Goal: Information Seeking & Learning: Learn about a topic

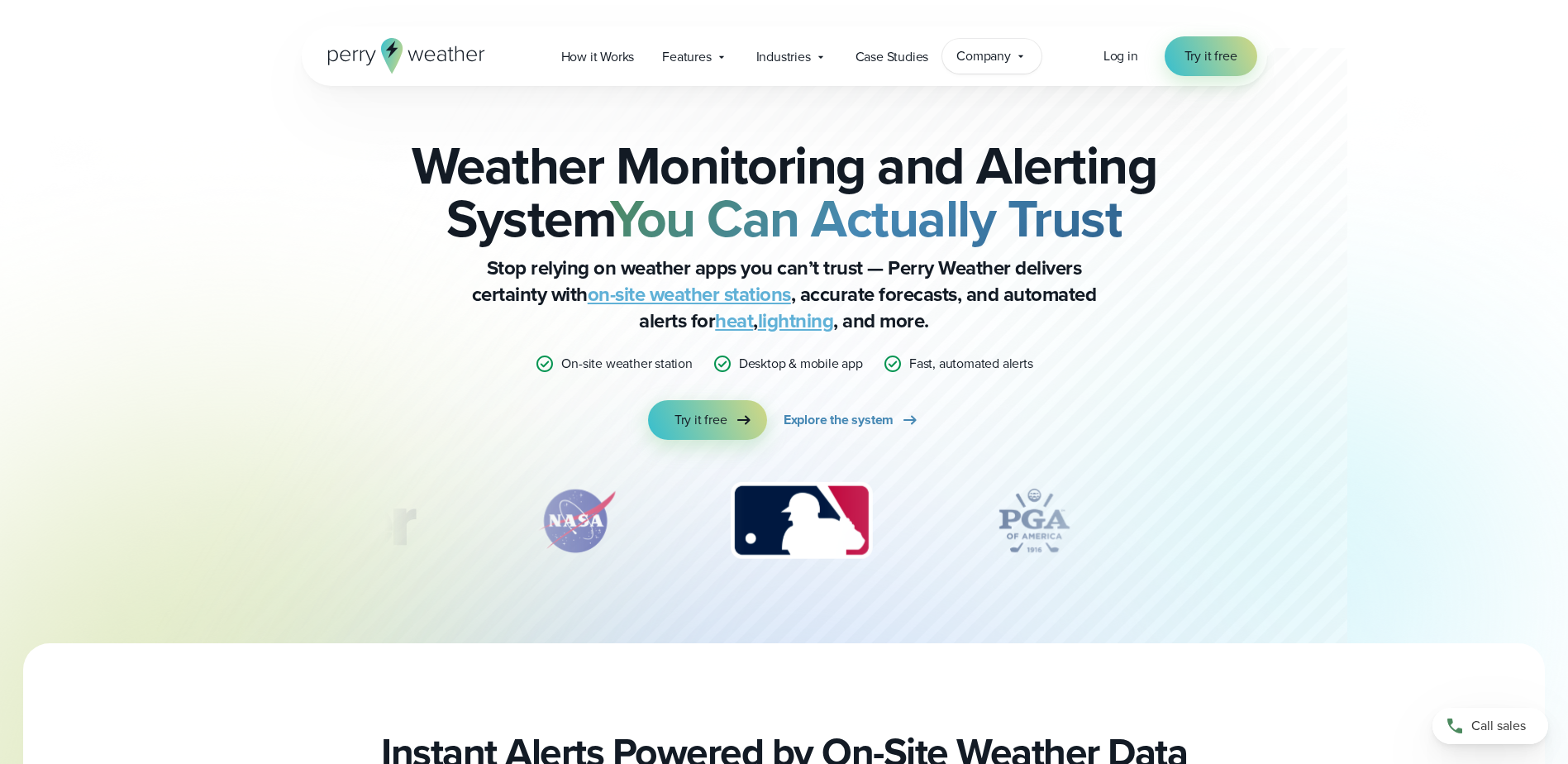
click at [1010, 63] on span "Company" at bounding box center [983, 56] width 55 height 20
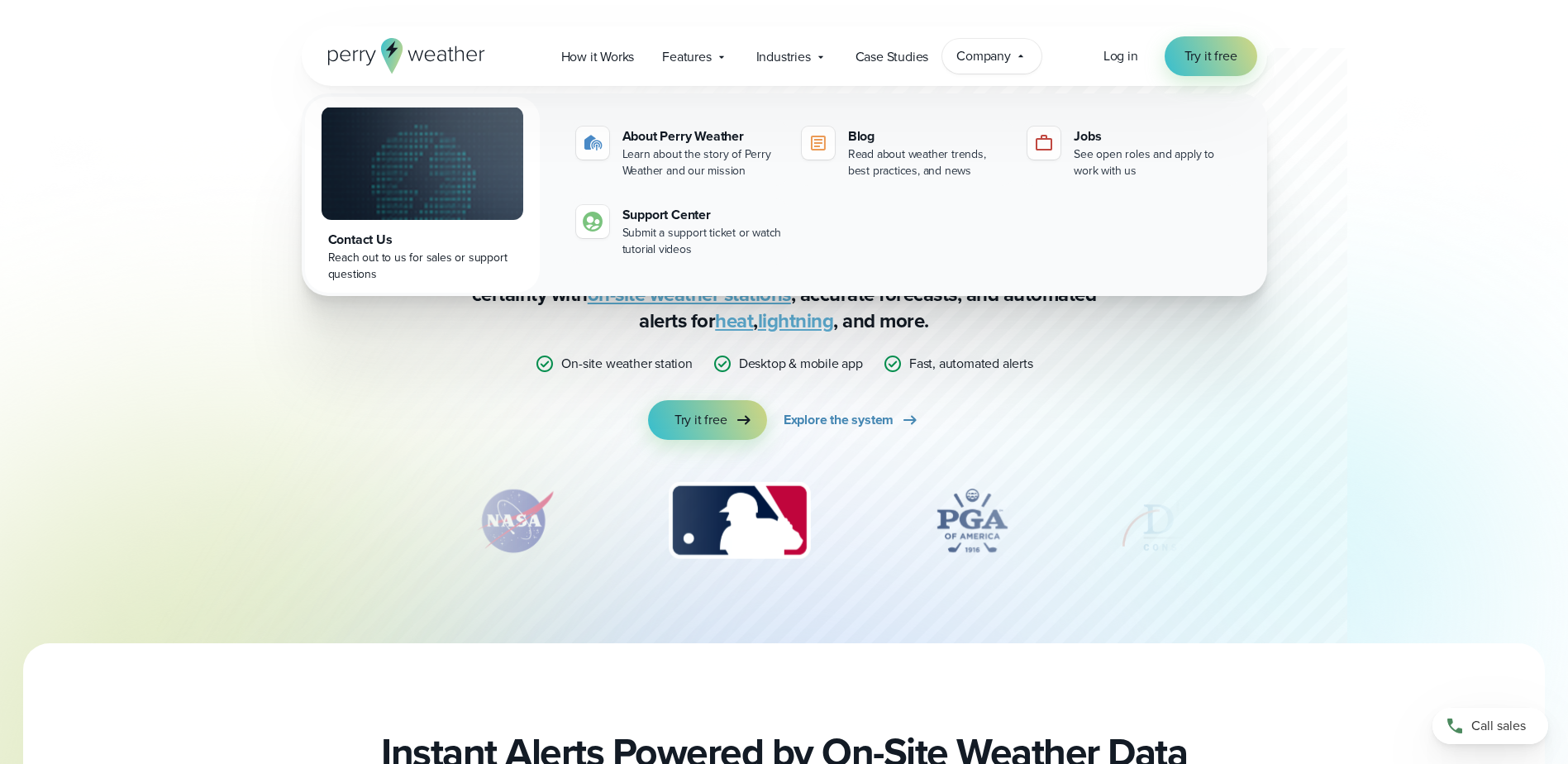
click at [1010, 63] on span "Company" at bounding box center [983, 56] width 55 height 20
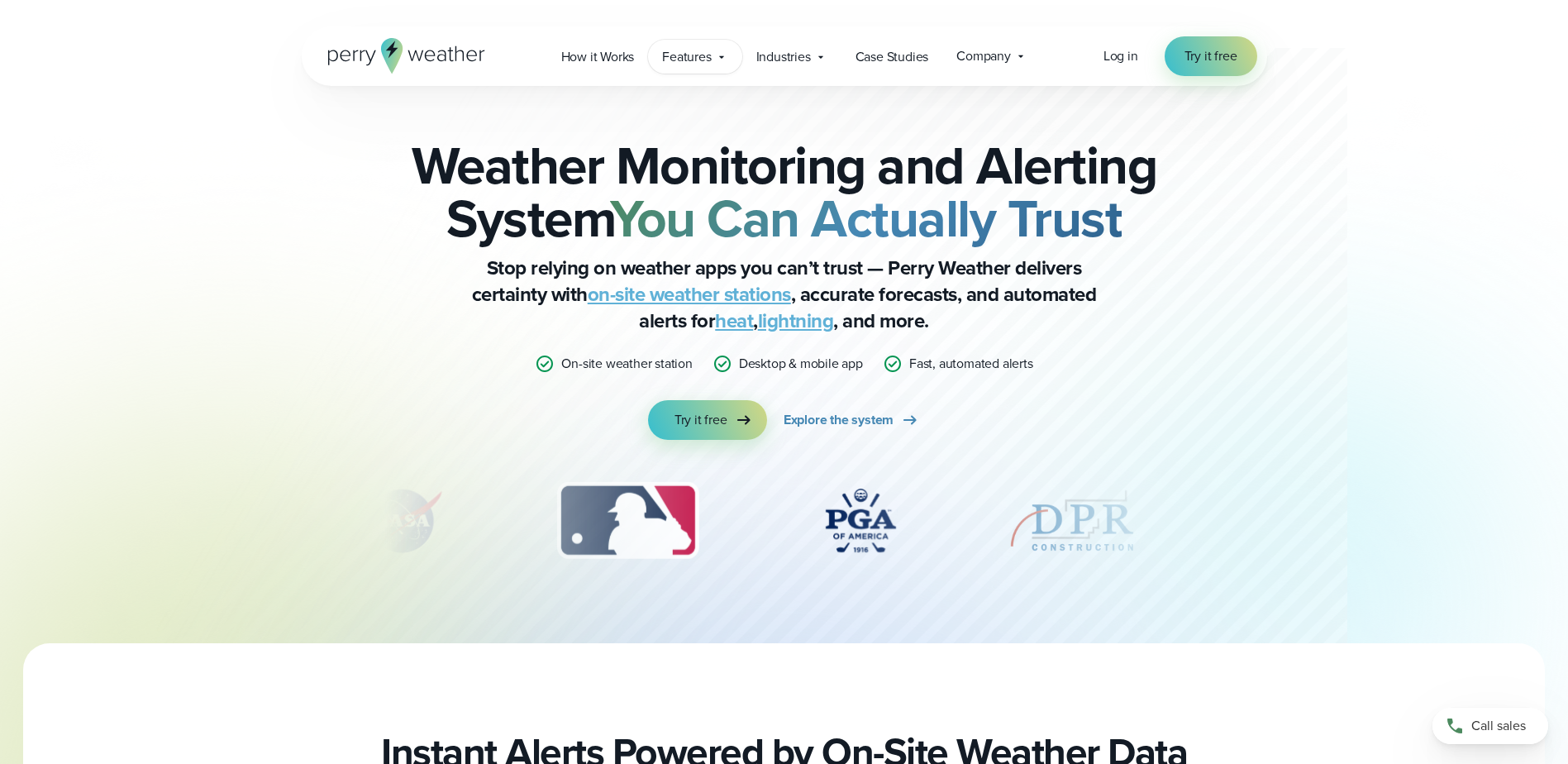
click at [676, 51] on span "Features" at bounding box center [686, 57] width 49 height 20
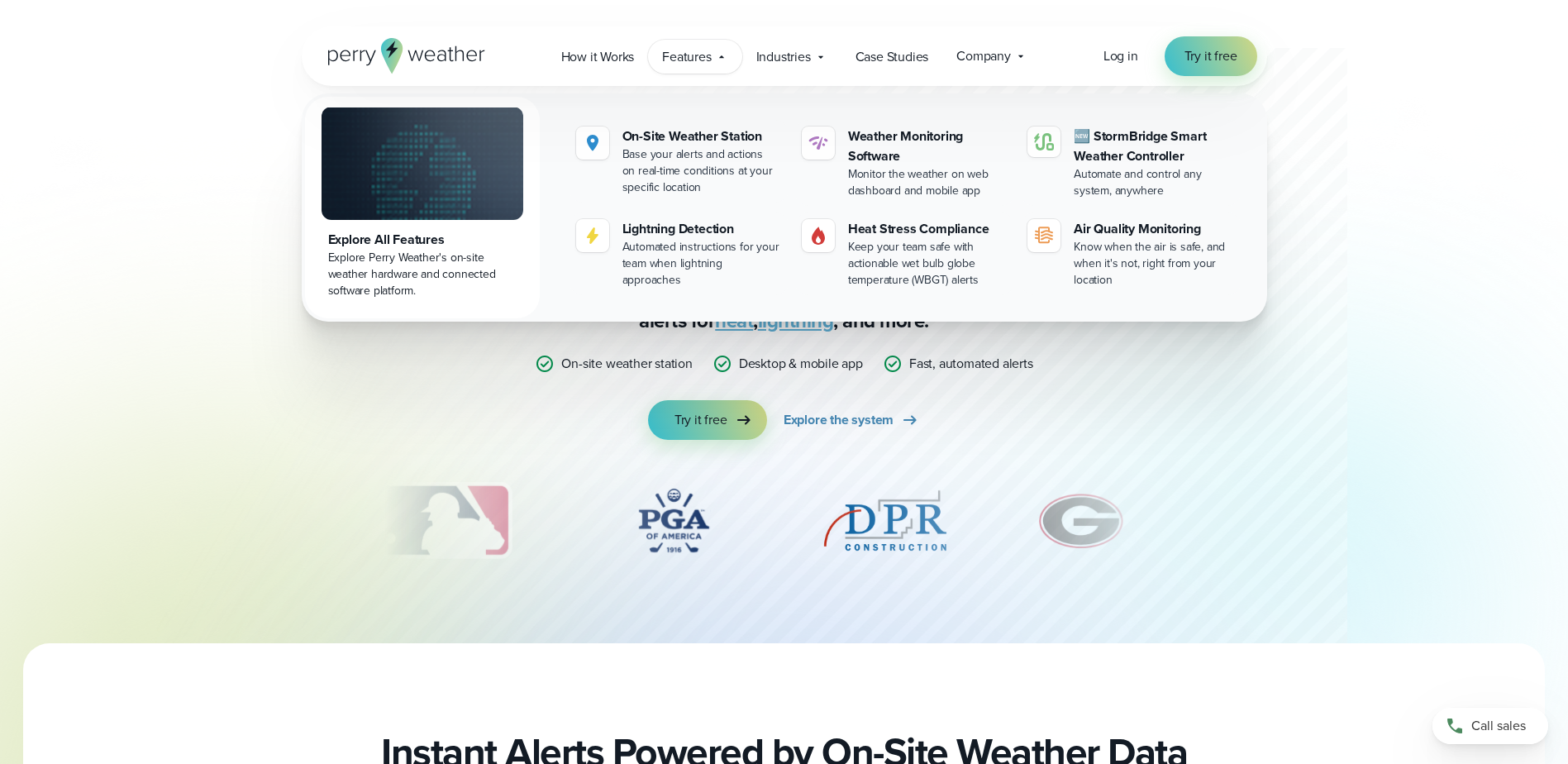
click at [1360, 473] on div "Weather Monitoring and Alerting System You Can Actually Trust Stop relying on w…" at bounding box center [784, 365] width 1190 height 557
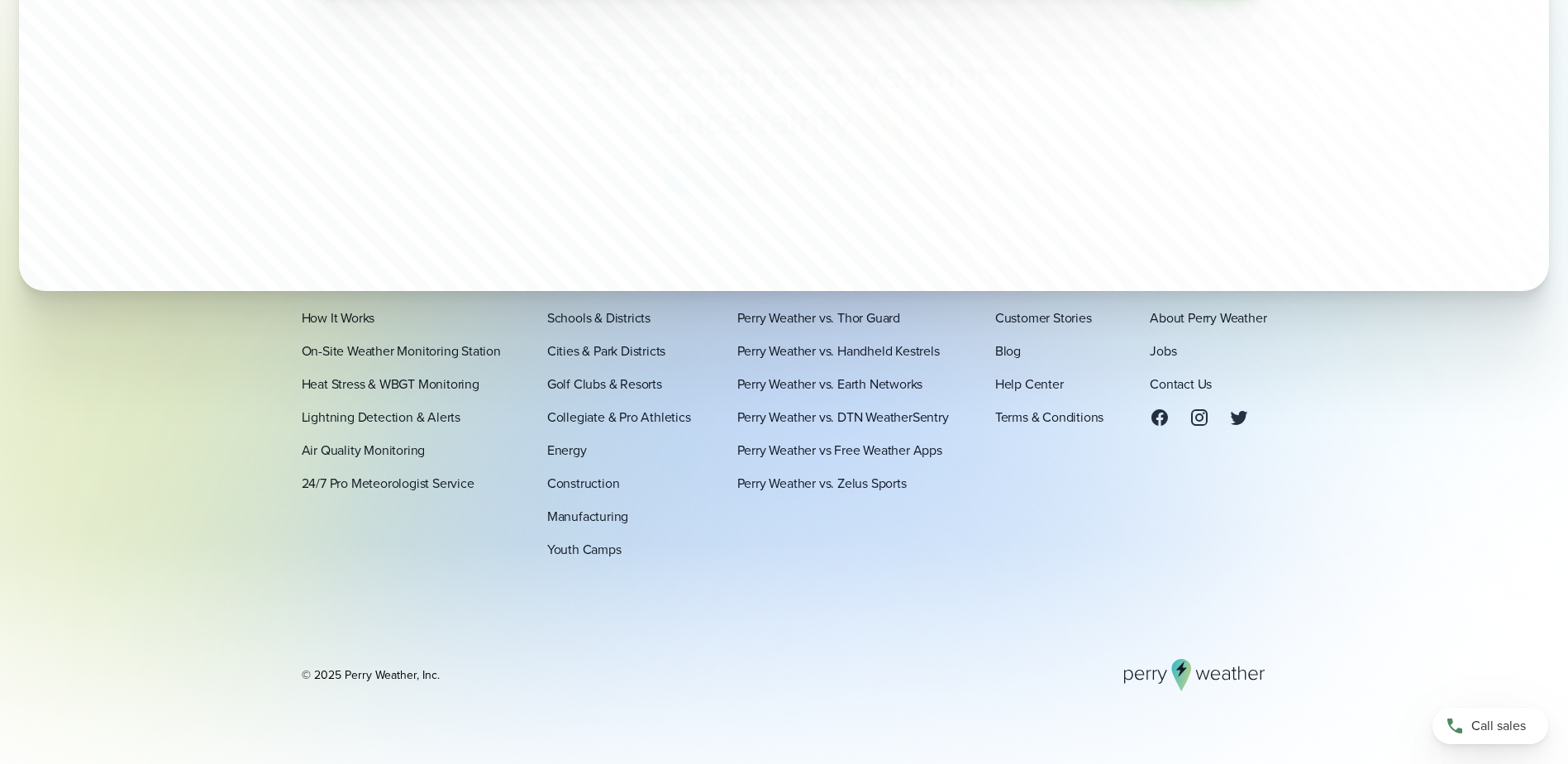
scroll to position [5880, 0]
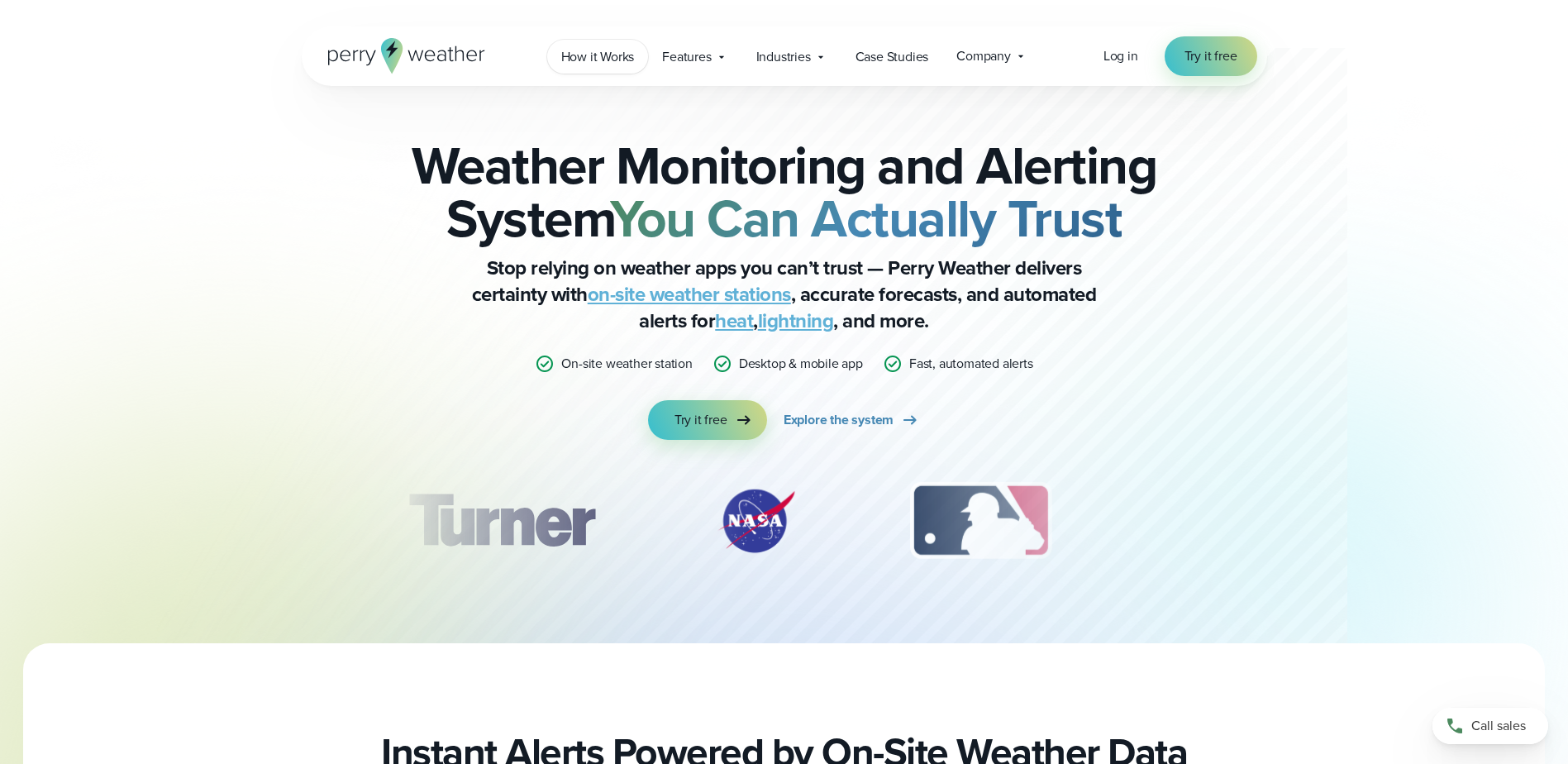
click at [613, 68] on link "How it Works" at bounding box center [598, 56] width 102 height 34
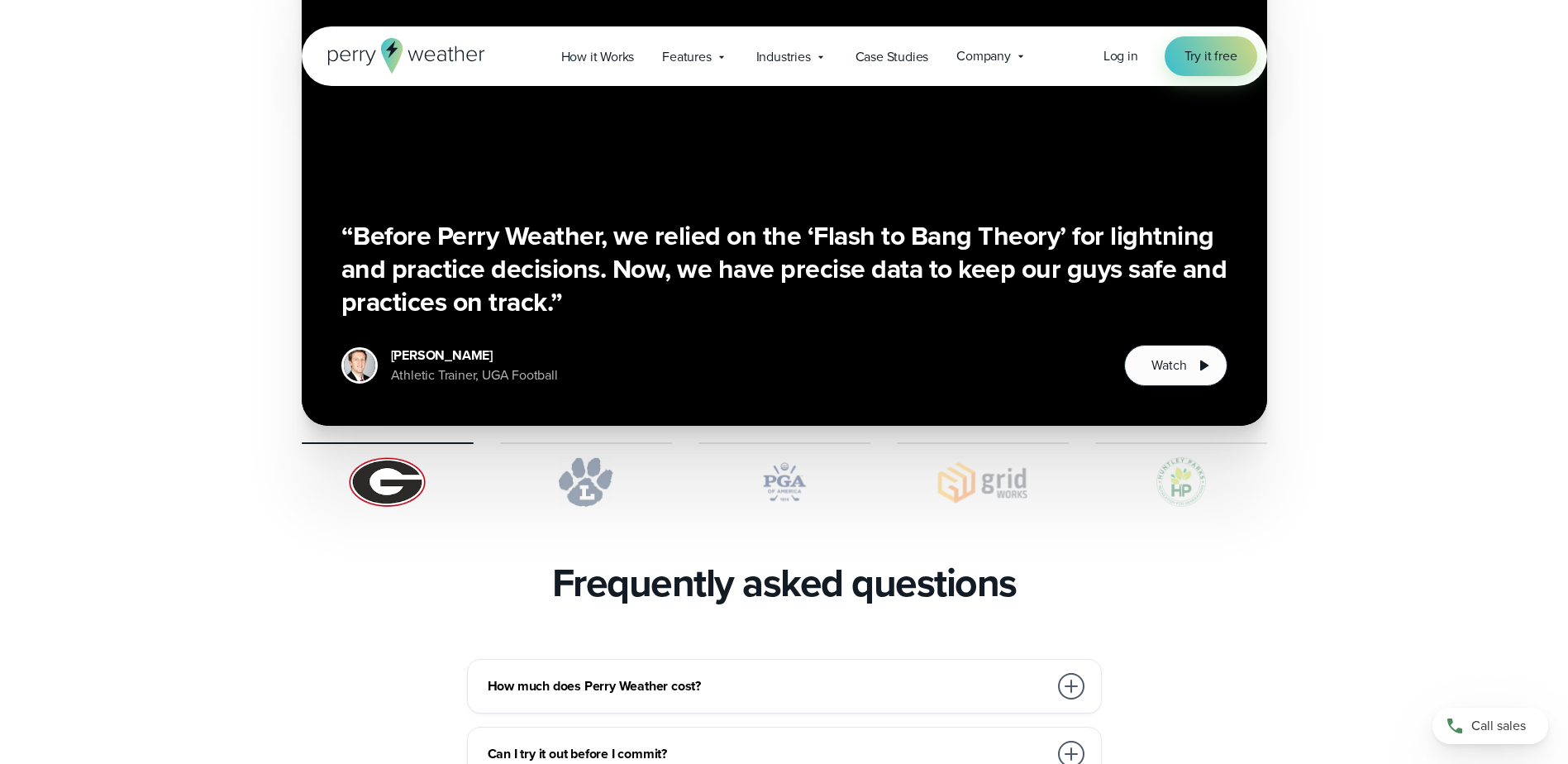
scroll to position [3554, 0]
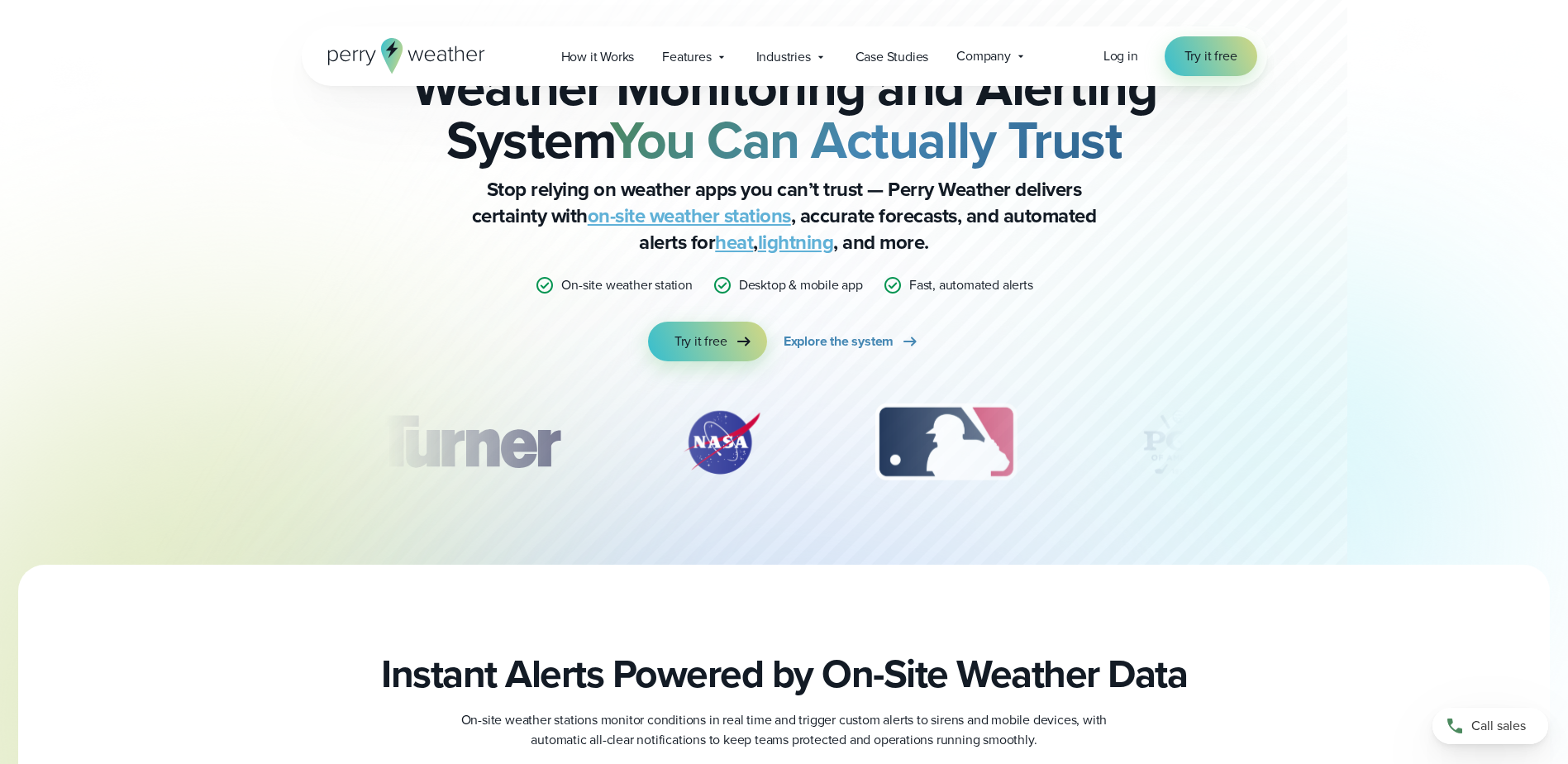
scroll to position [83, 0]
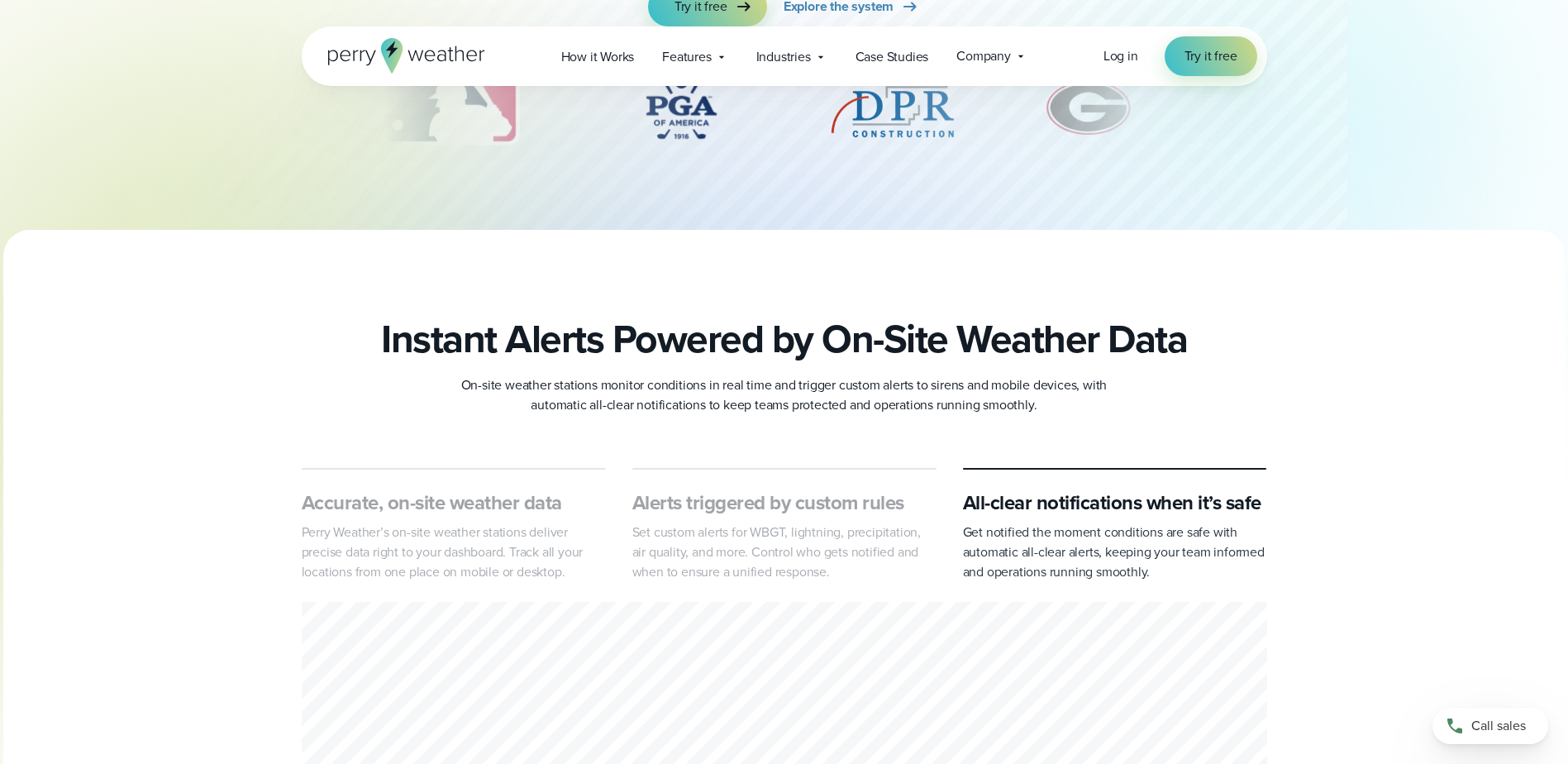
drag, startPoint x: 987, startPoint y: 366, endPoint x: 970, endPoint y: 396, distance: 34.5
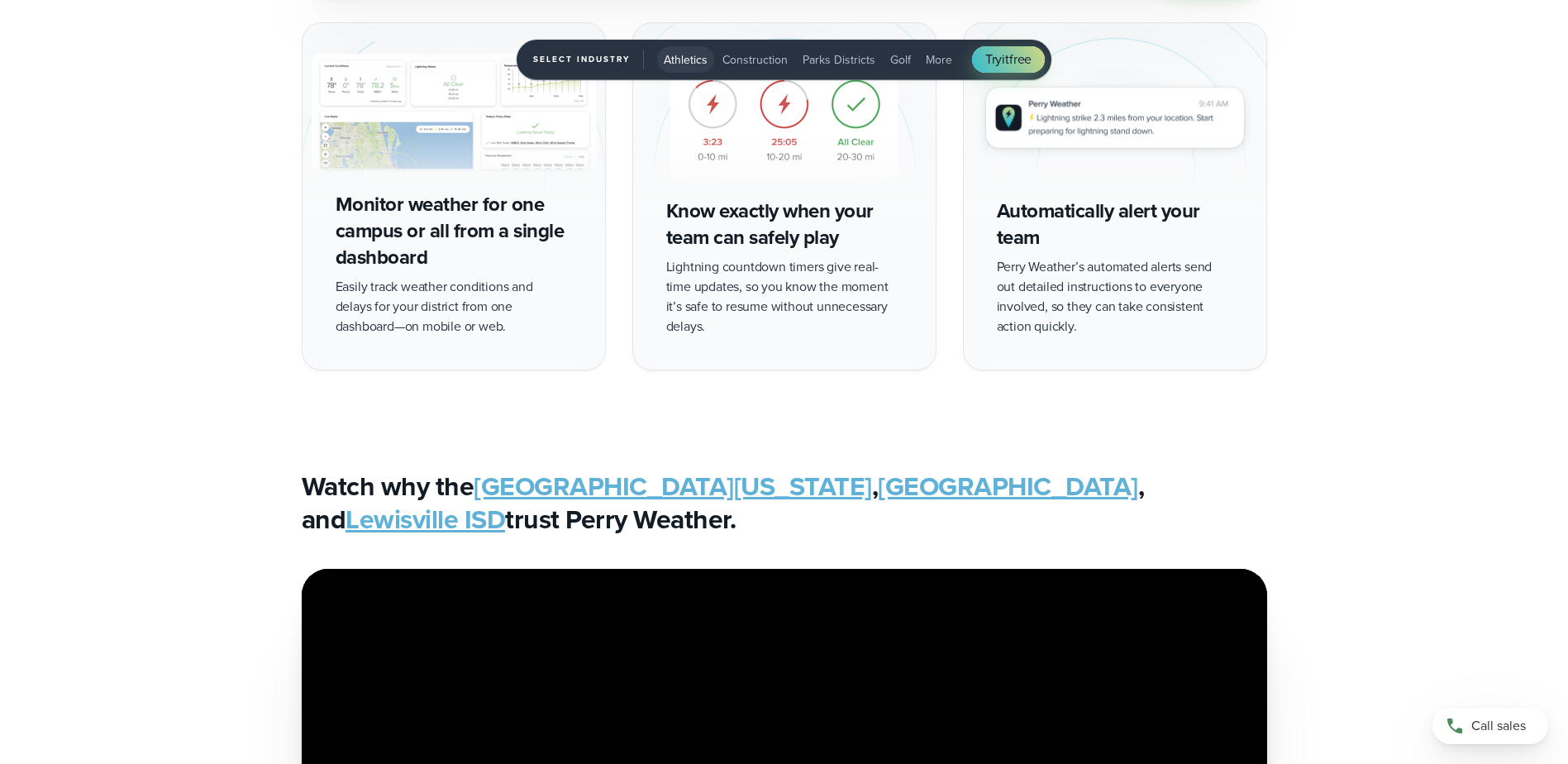
scroll to position [3554, 0]
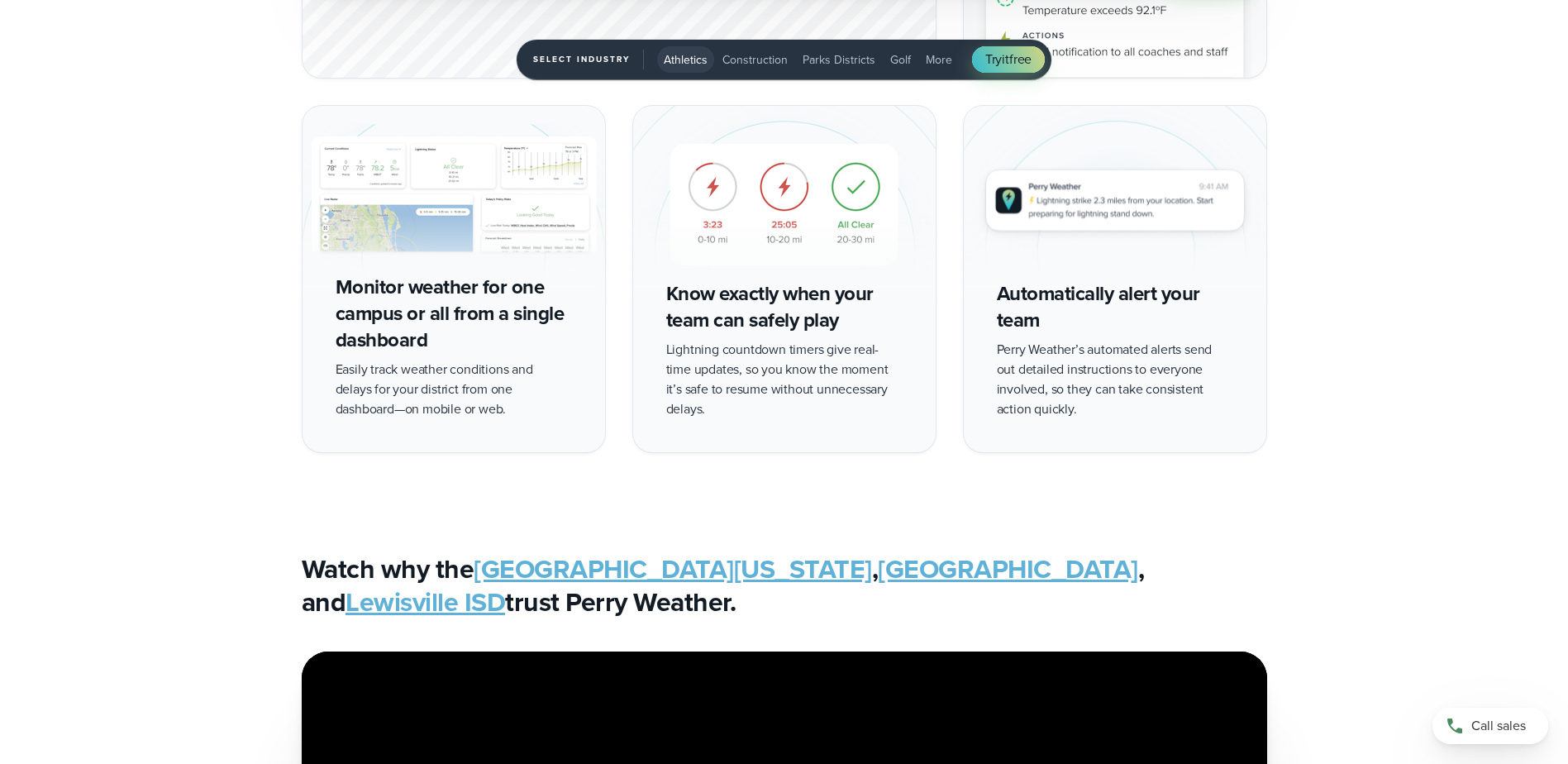
scroll to position [3968, 0]
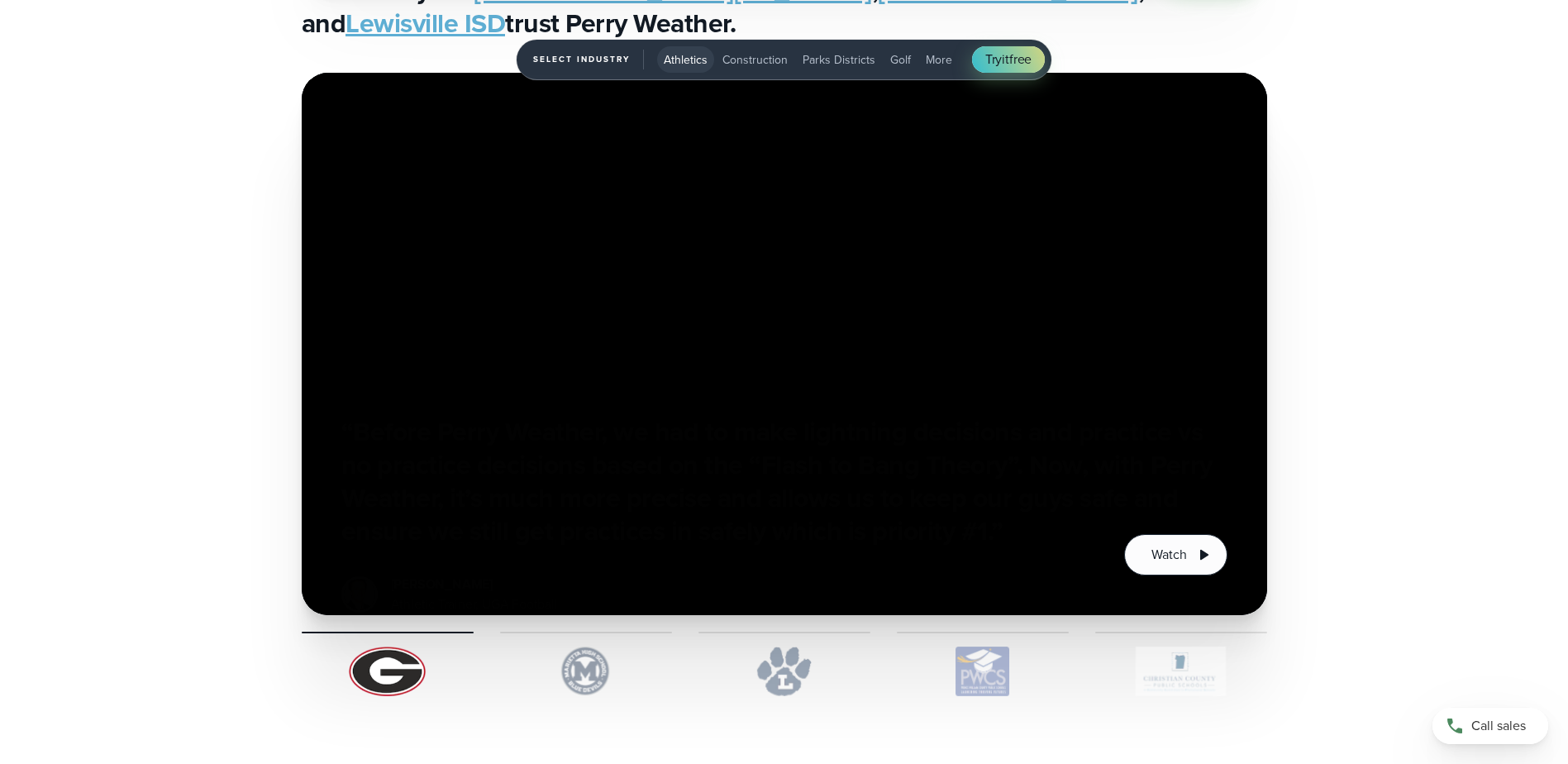
click at [1184, 668] on img "1 of 5" at bounding box center [1180, 671] width 172 height 50
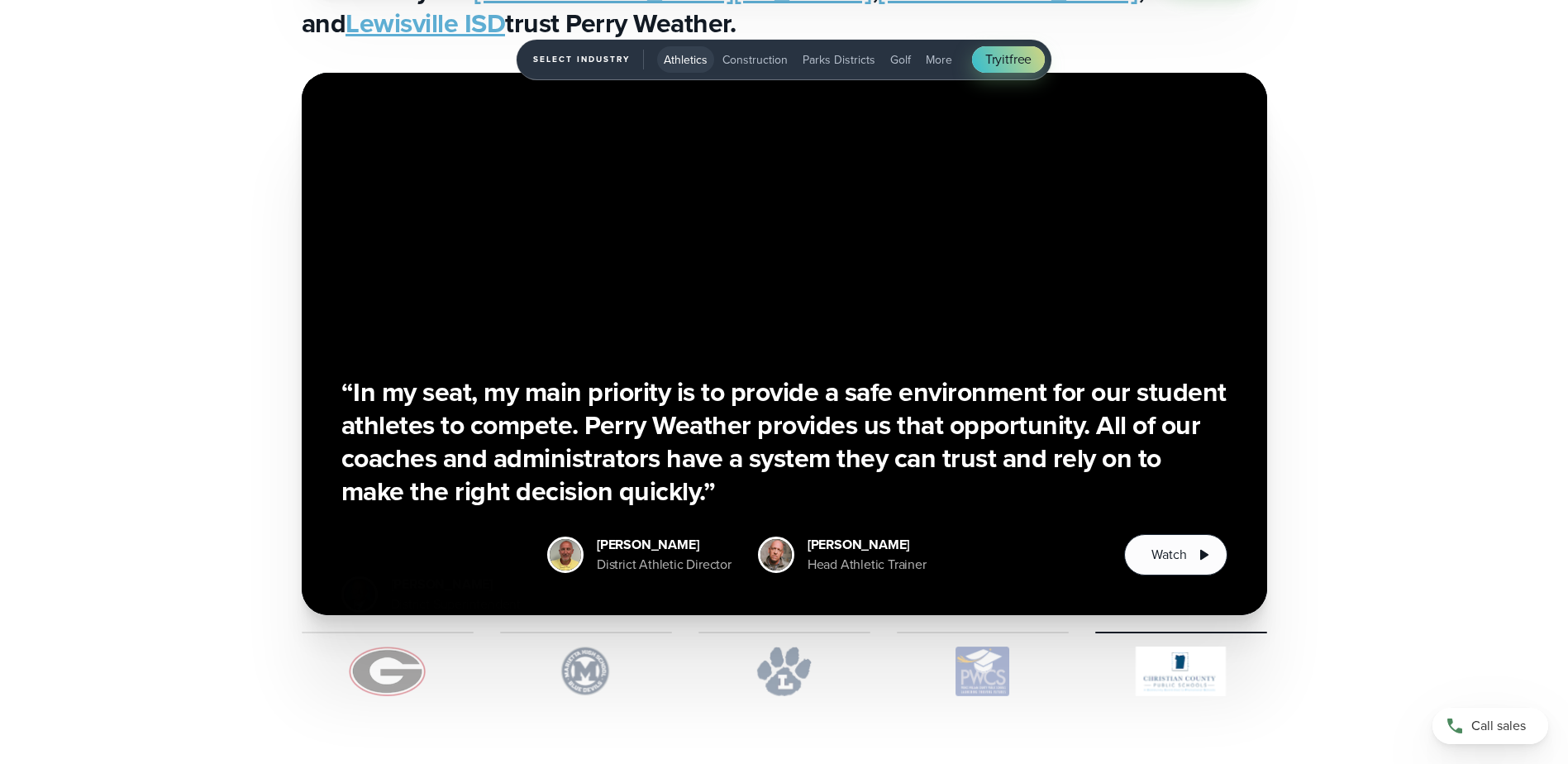
click at [812, 664] on img "1 of 5" at bounding box center [784, 671] width 172 height 50
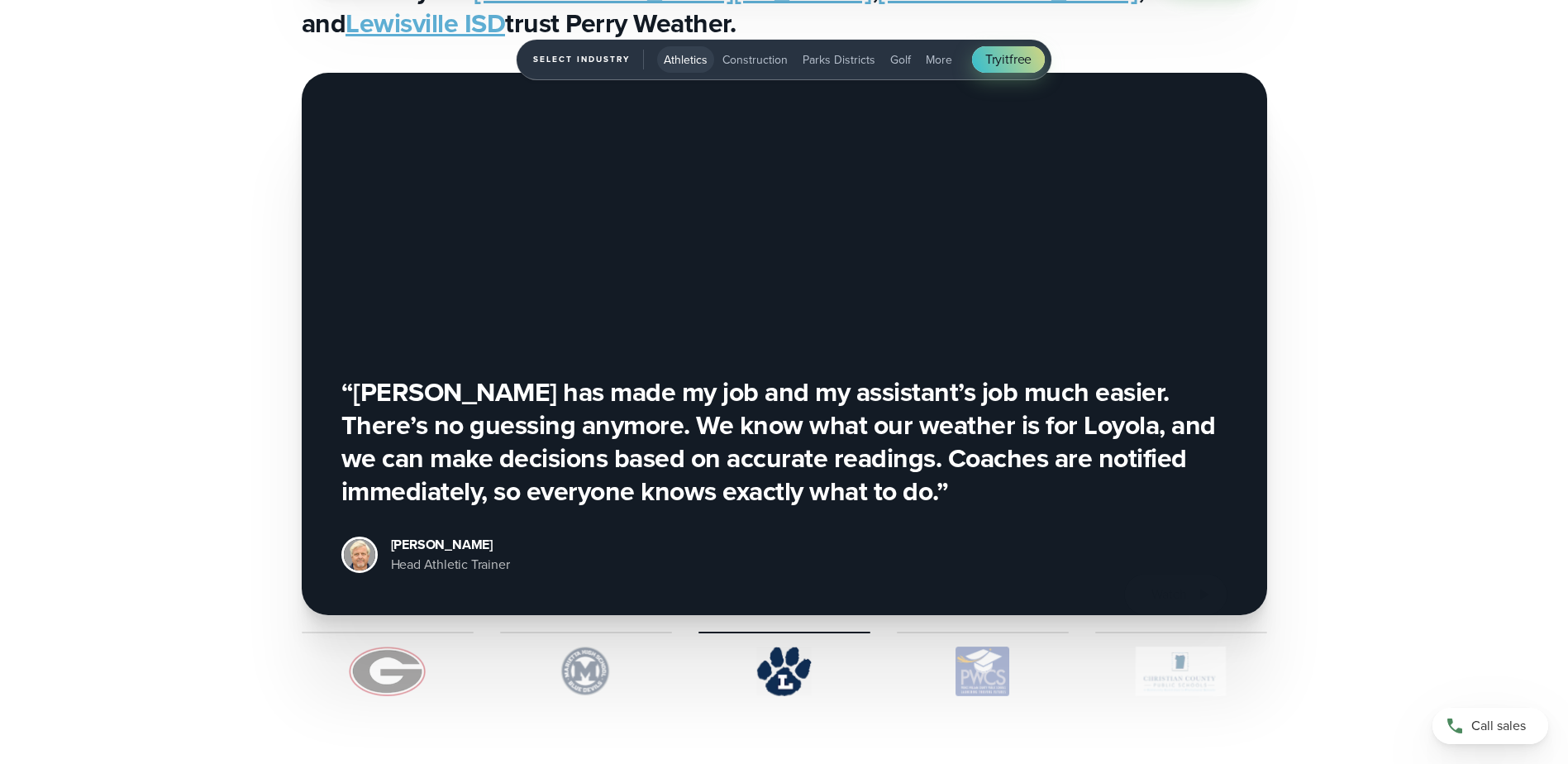
click at [616, 670] on img "1 of 5" at bounding box center [585, 671] width 172 height 50
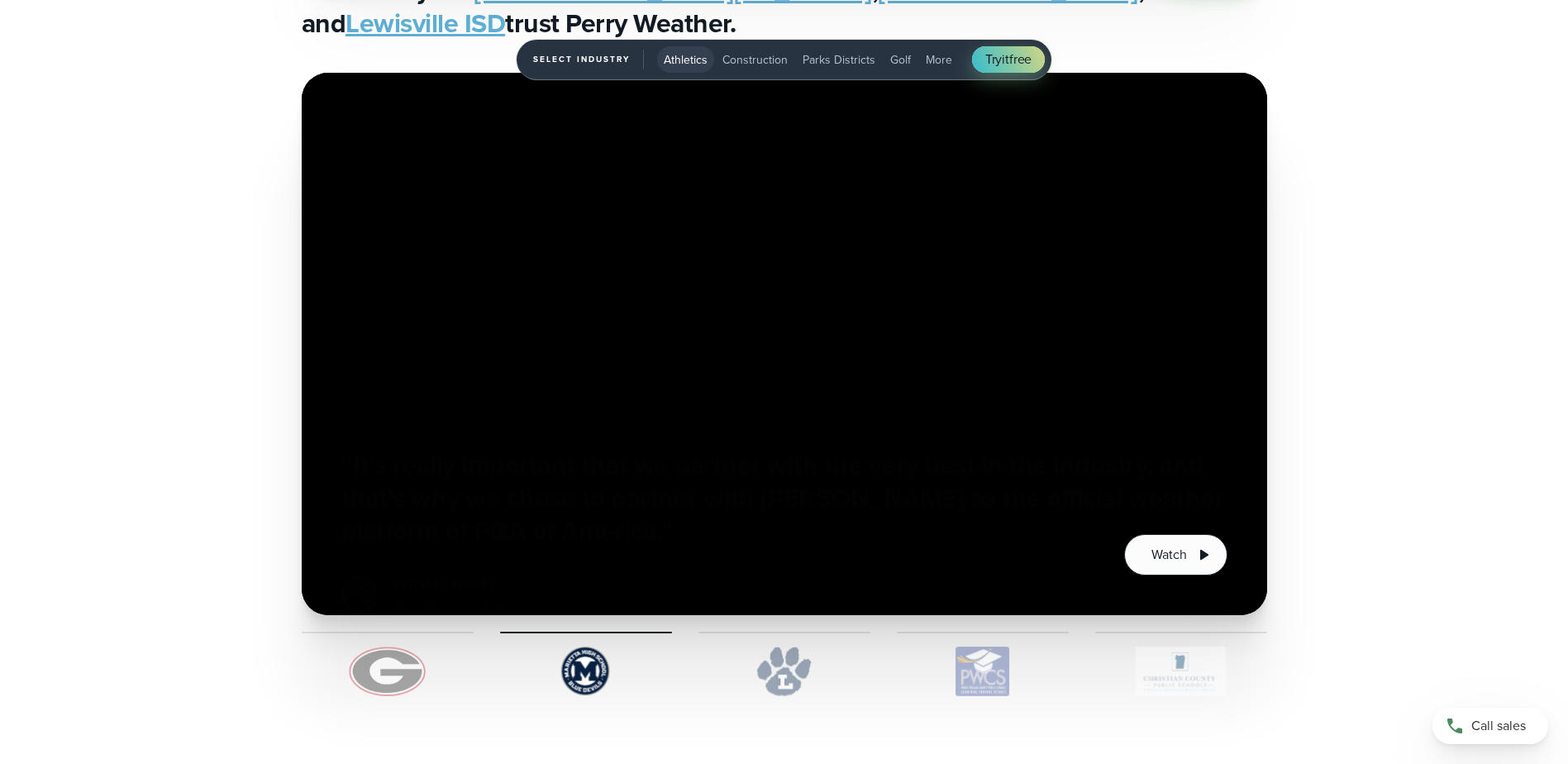
click at [842, 680] on img "1 of 5" at bounding box center [784, 671] width 172 height 50
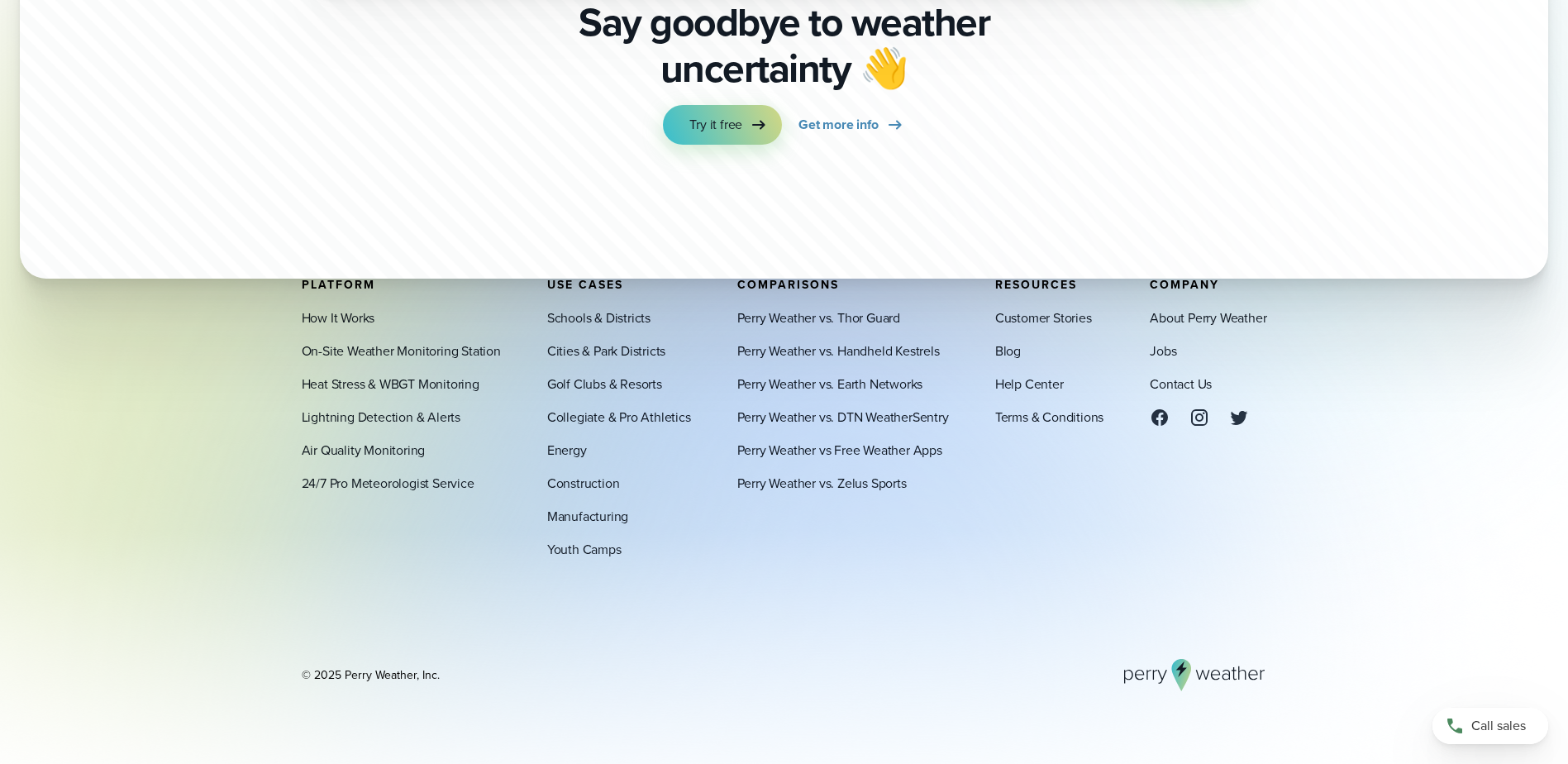
scroll to position [5880, 0]
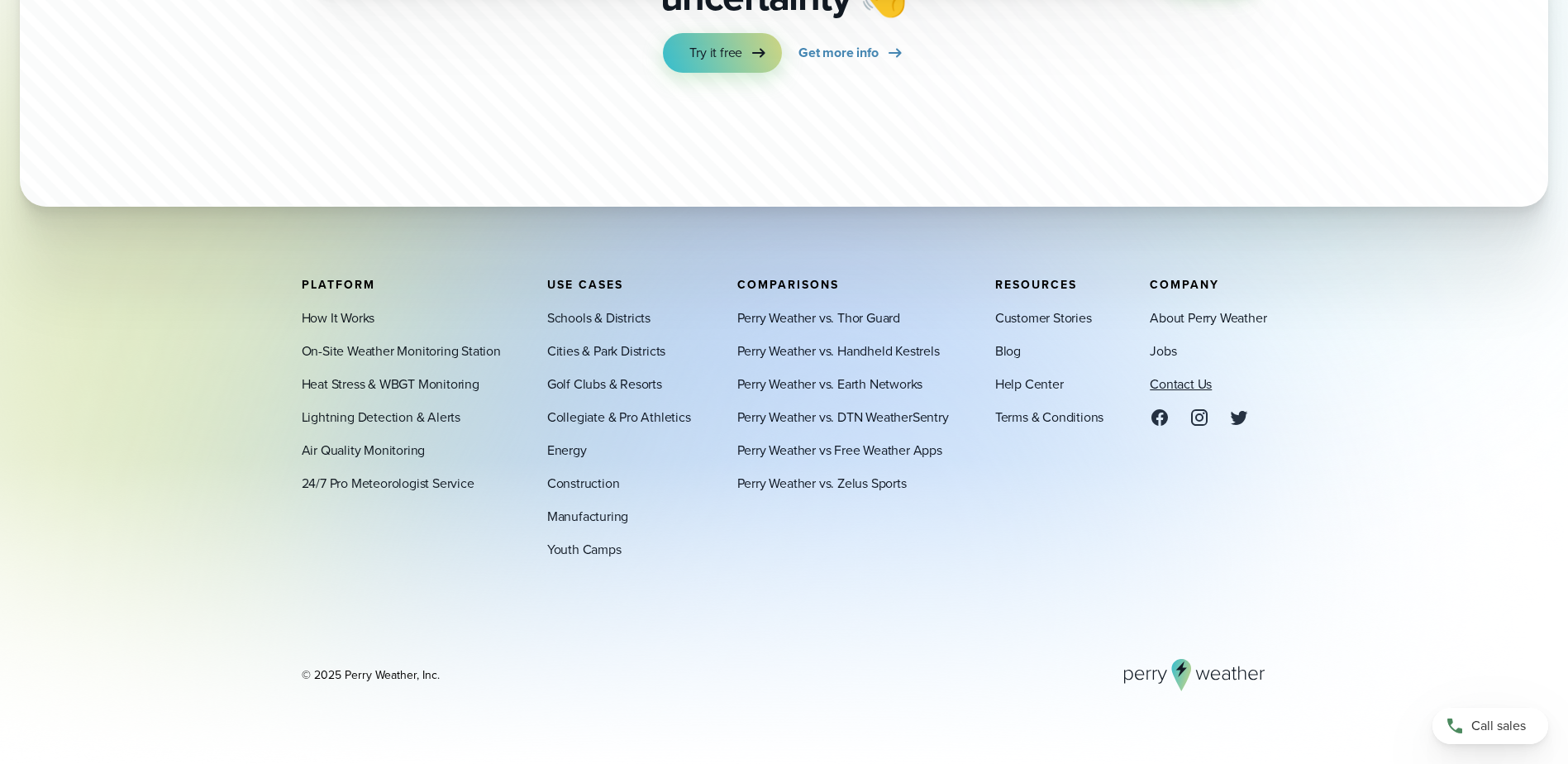
click at [1181, 380] on link "Contact Us" at bounding box center [1180, 383] width 62 height 20
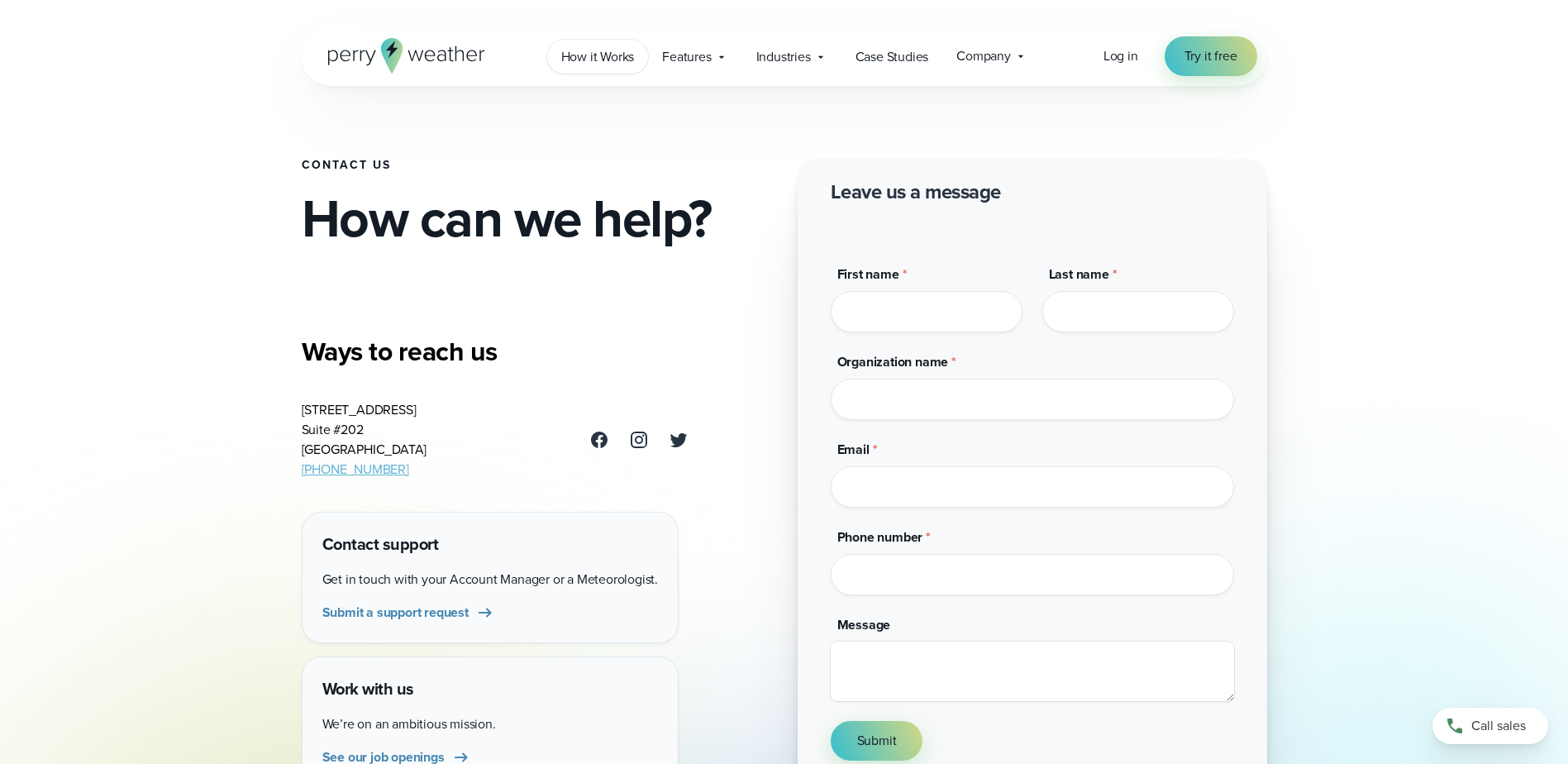
click at [623, 60] on span "How it Works" at bounding box center [598, 57] width 74 height 20
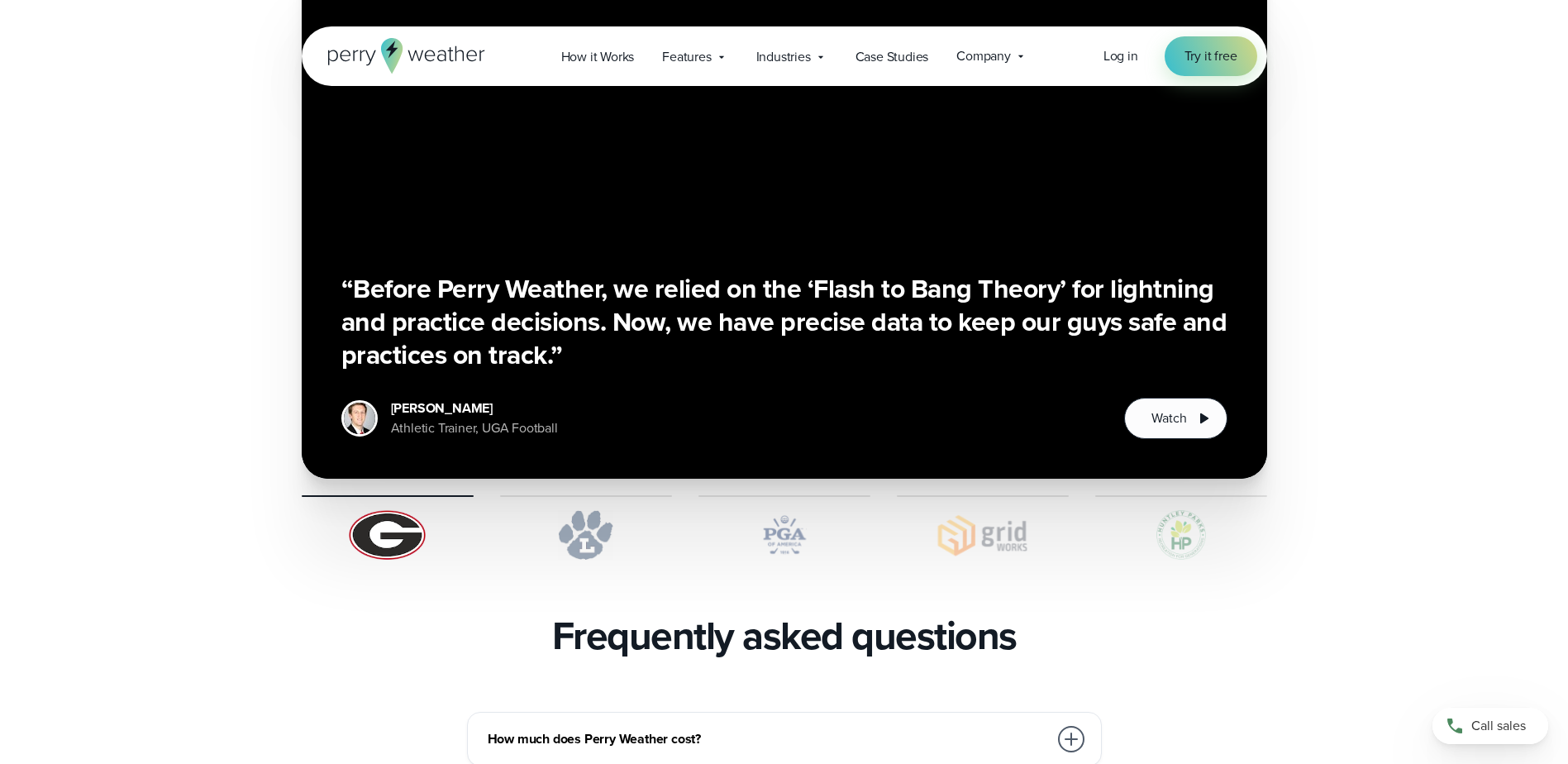
scroll to position [3141, 0]
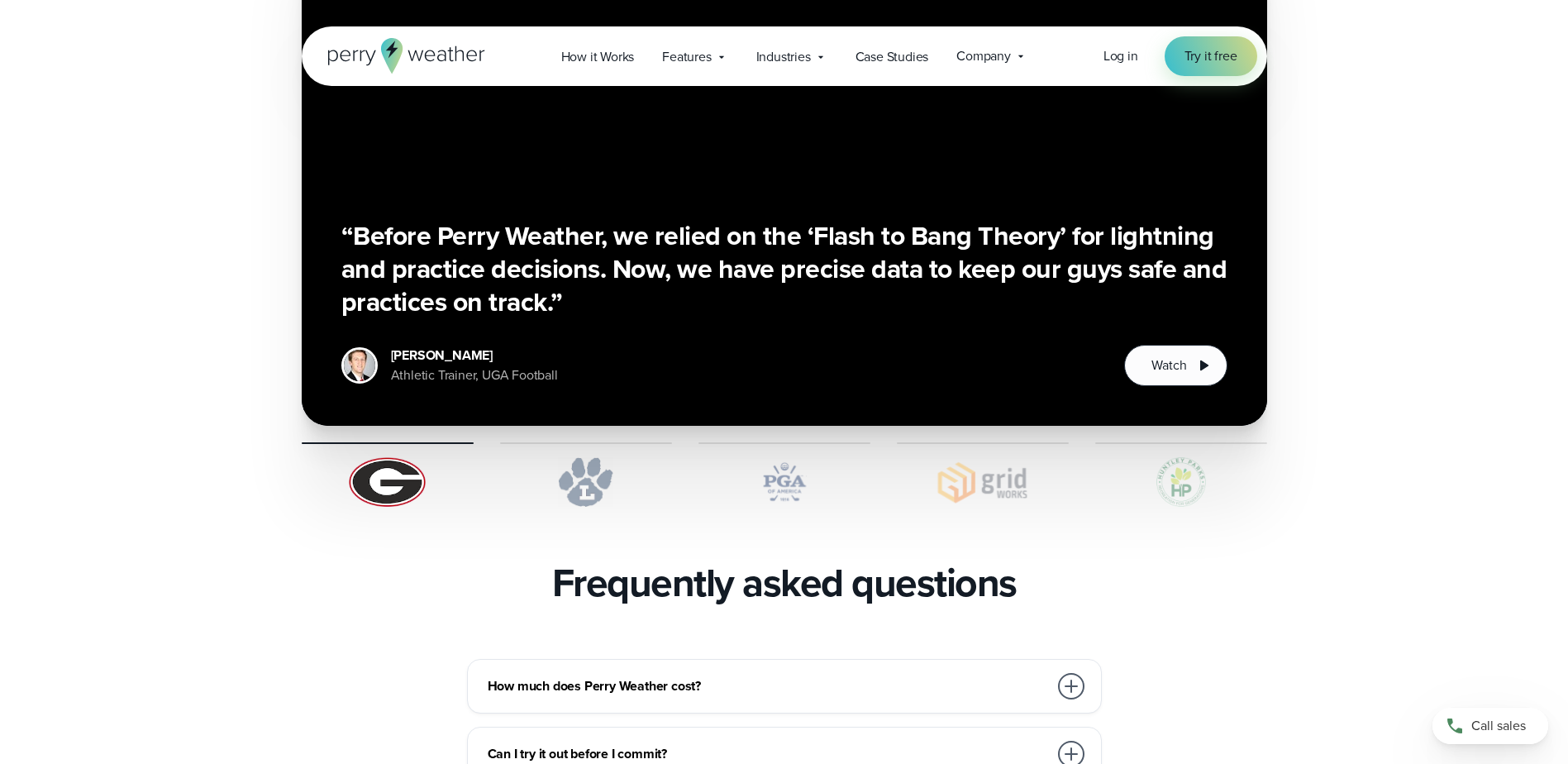
click at [761, 457] on img at bounding box center [784, 482] width 172 height 50
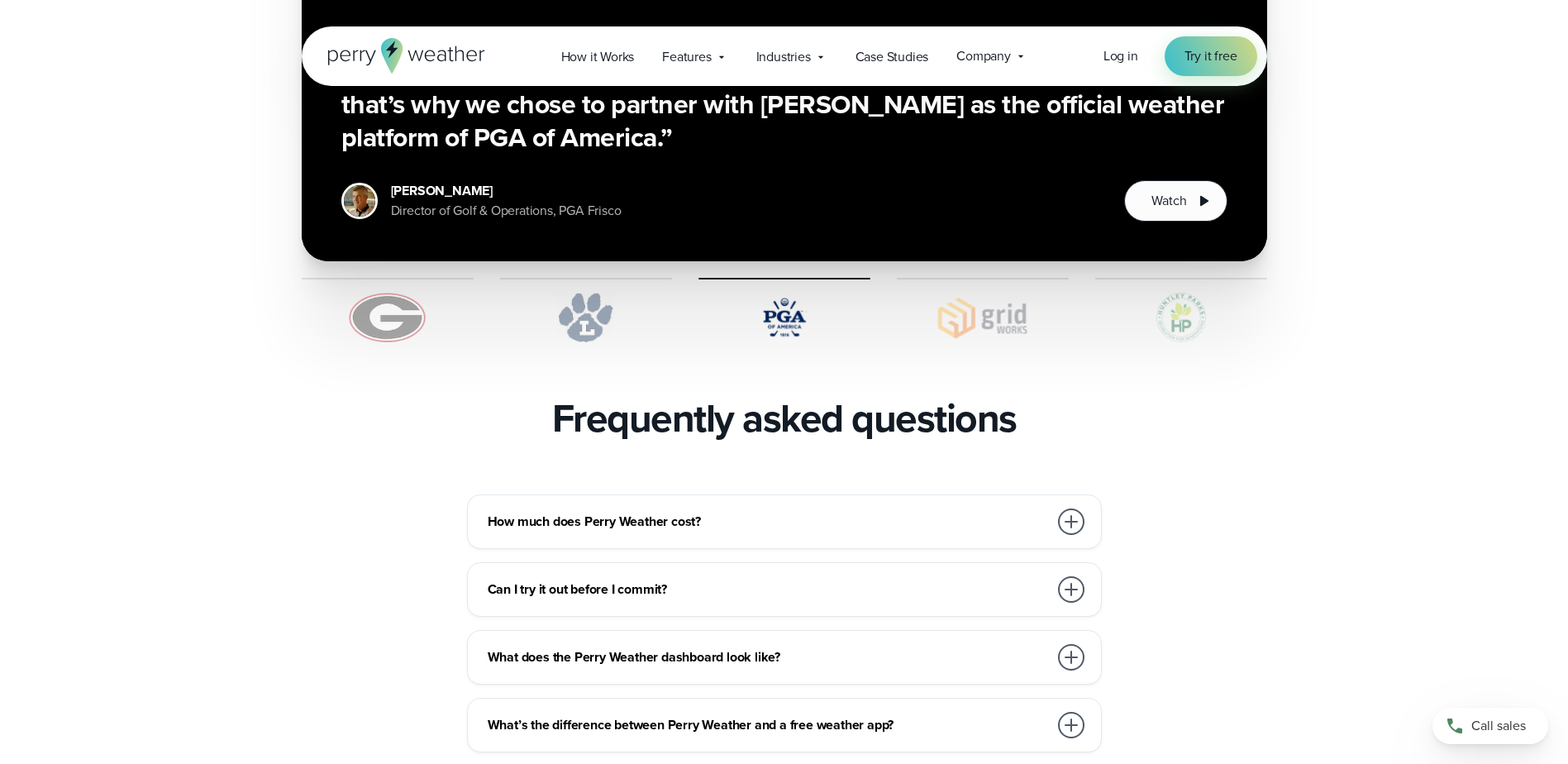
scroll to position [3307, 0]
click at [1174, 292] on img at bounding box center [1180, 317] width 172 height 50
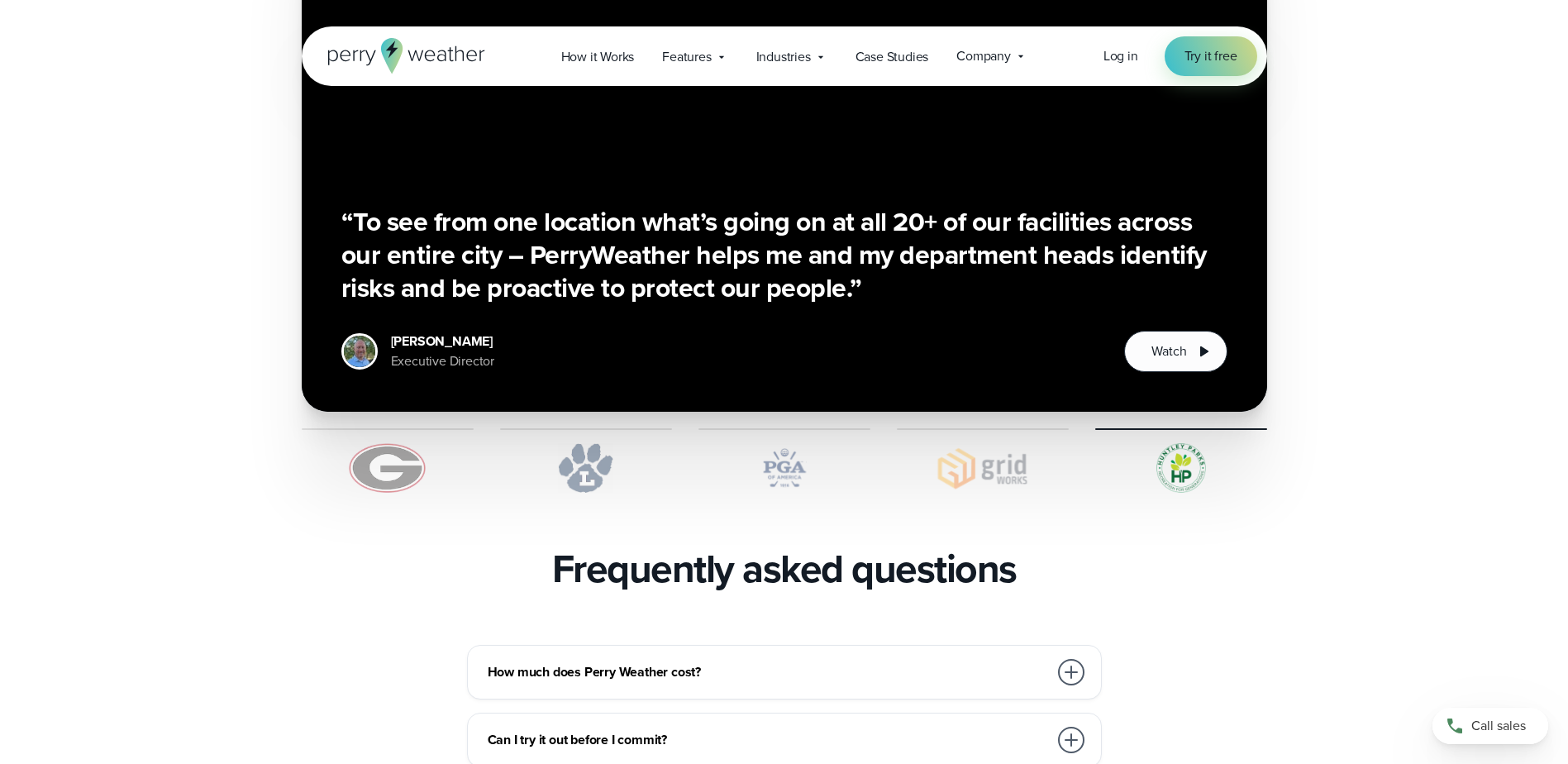
scroll to position [3472, 0]
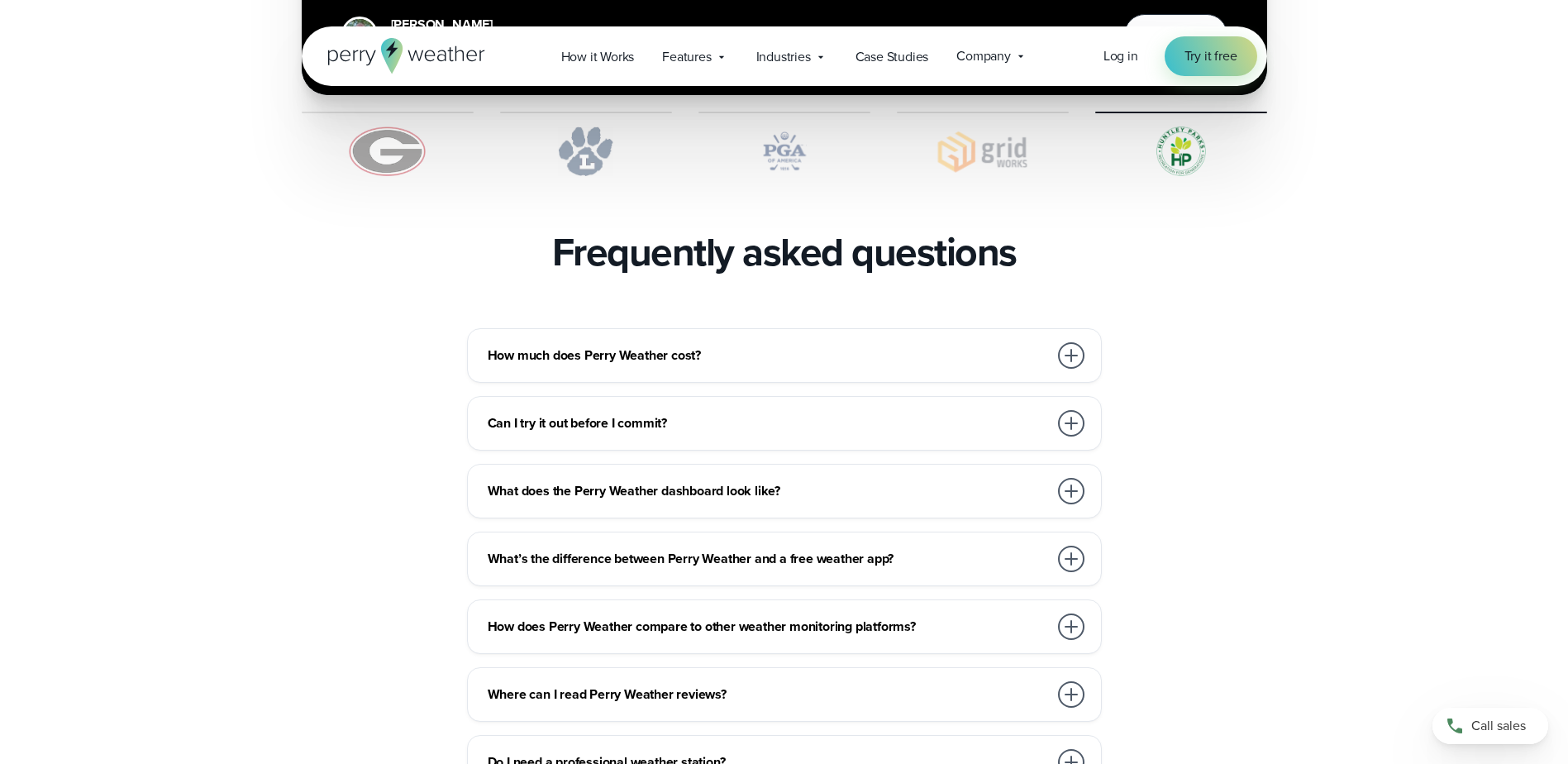
click at [771, 346] on h3 "How much does Perry Weather cost?" at bounding box center [768, 355] width 560 height 20
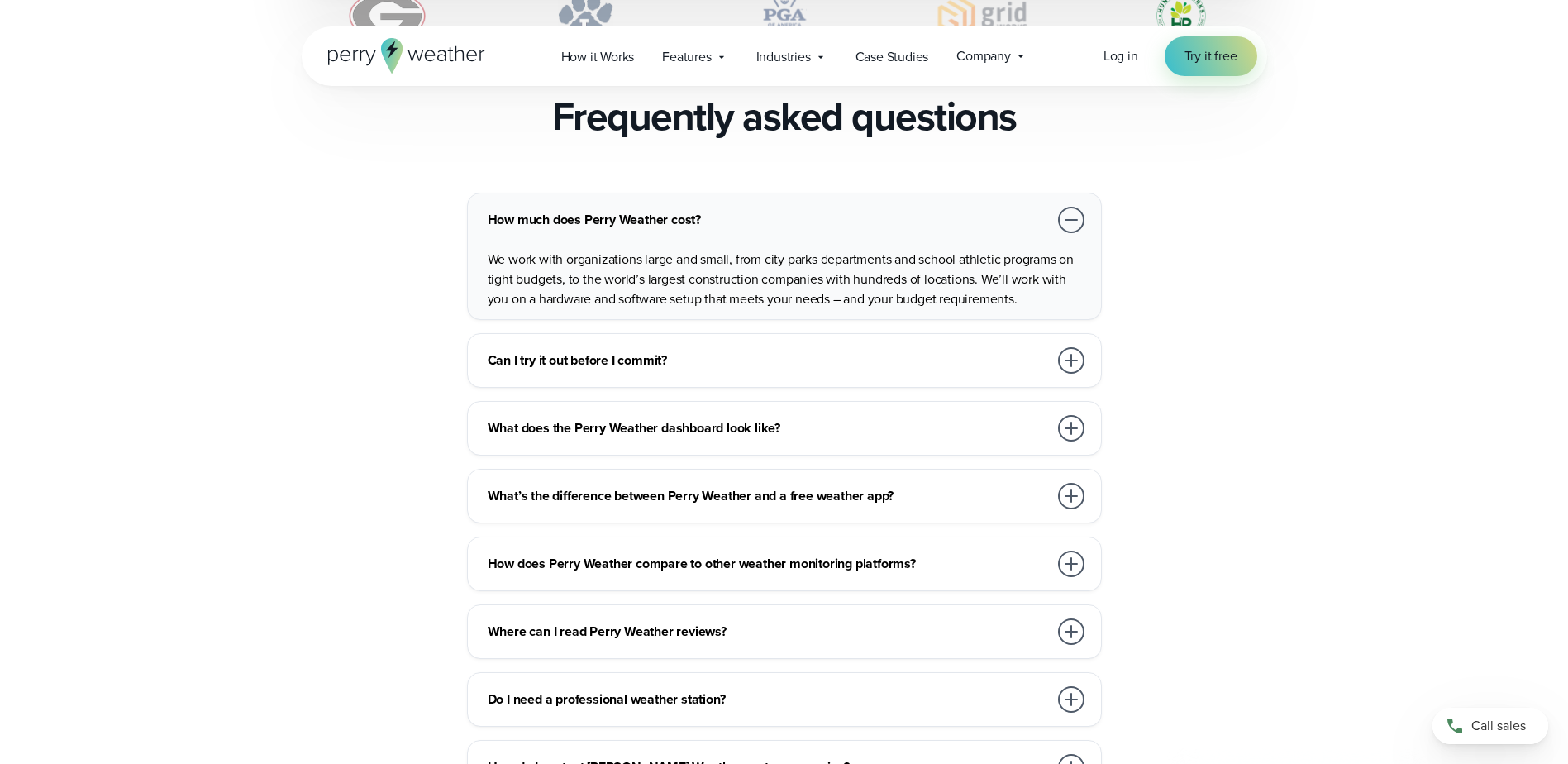
scroll to position [3637, 0]
